Goal: Task Accomplishment & Management: Manage account settings

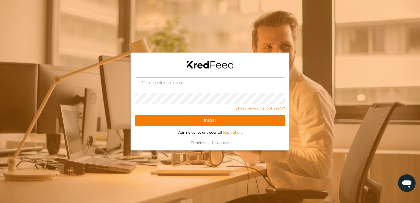
click at [167, 89] on form "Correo electrónico Contraseña ¿Has olvidado tu contraseña? Iniciar ¿Aún no tien…" at bounding box center [210, 103] width 159 height 71
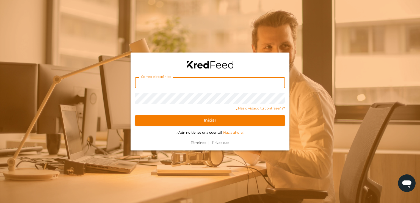
drag, startPoint x: 167, startPoint y: 83, endPoint x: 167, endPoint y: 86, distance: 2.8
click at [167, 83] on input "text" at bounding box center [210, 82] width 150 height 11
type input "amessinaosuna@gmail.com"
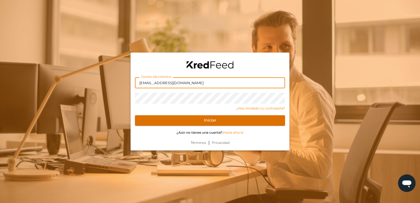
click at [145, 119] on button "Iniciar" at bounding box center [210, 120] width 150 height 10
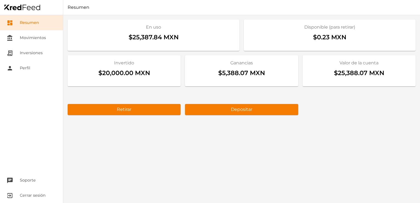
click at [296, 121] on div "En uso $25,387.84 MXN Disponible (para retirar) $0.23 MXN Invertido $20,000.00 …" at bounding box center [241, 109] width 357 height 188
click at [38, 51] on link "receipt_long Inversiones" at bounding box center [31, 52] width 63 height 15
